Goal: Task Accomplishment & Management: Manage account settings

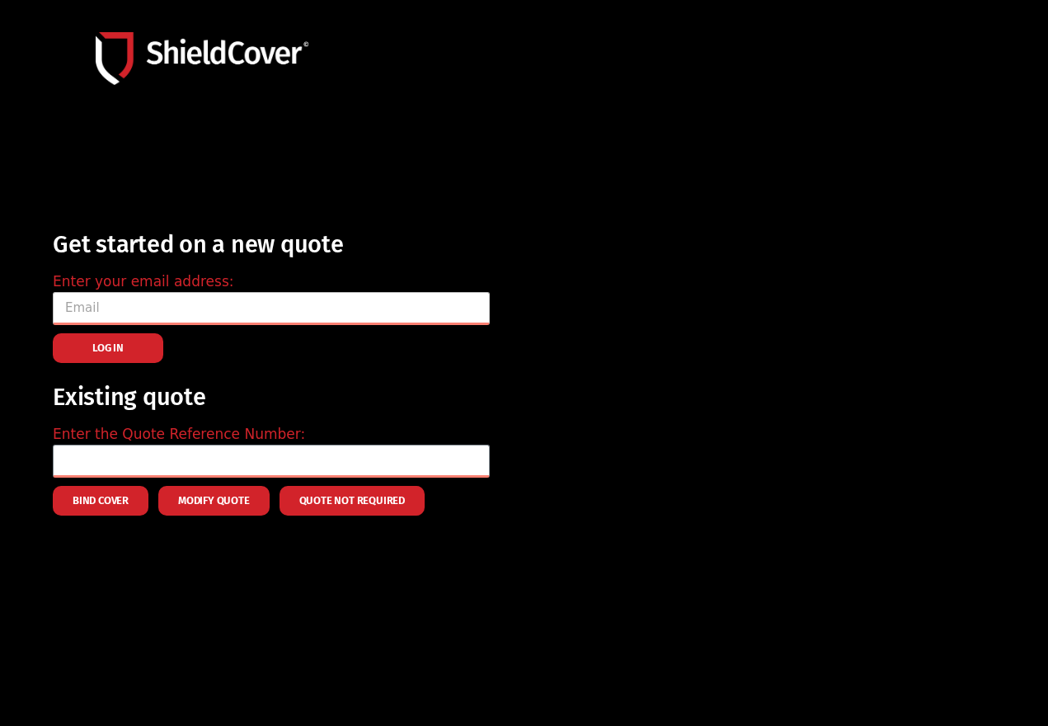
type input "k"
click at [261, 321] on input "k" at bounding box center [271, 308] width 437 height 33
type input "p"
type input "[PERSON_NAME][EMAIL_ADDRESS][DOMAIN_NAME]"
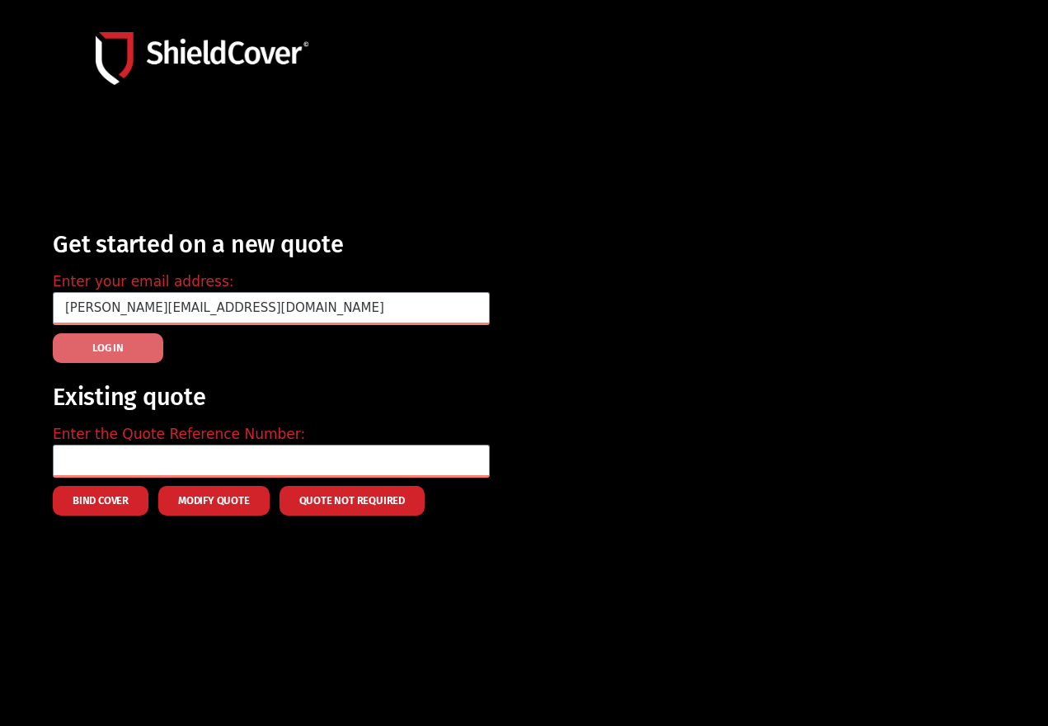
click at [126, 345] on button "LOG IN" at bounding box center [108, 348] width 111 height 30
